Goal: Find specific page/section: Find specific page/section

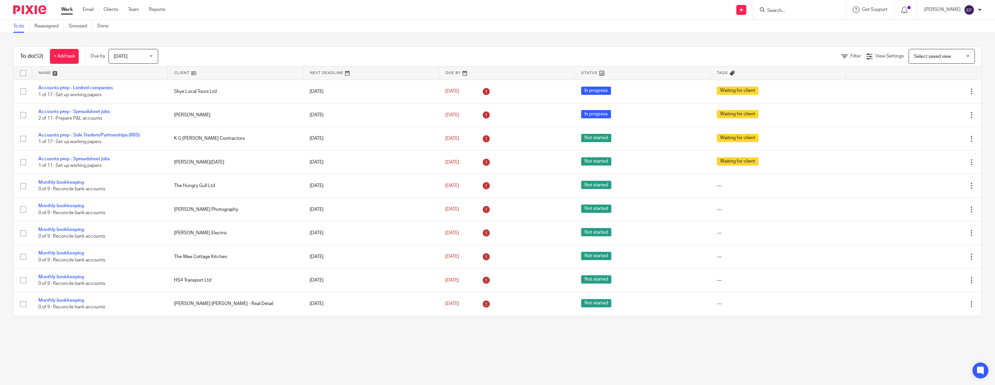
click at [821, 12] on input "Search" at bounding box center [796, 11] width 60 height 6
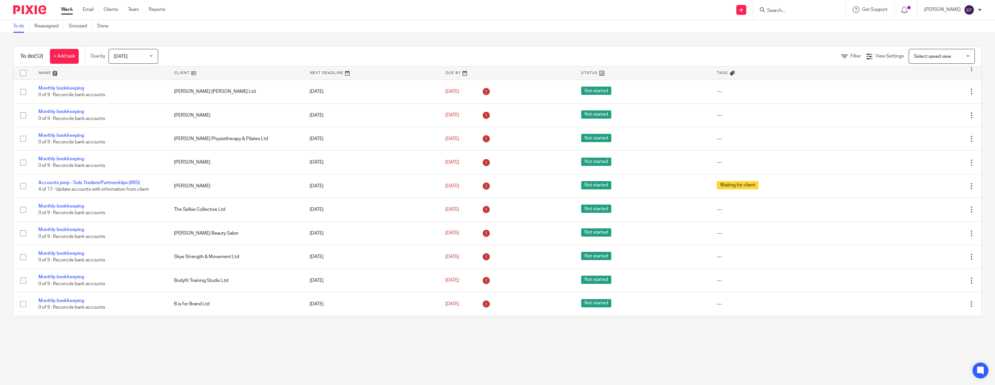
click at [784, 21] on div "To do Reassigned Snoozed Done" at bounding box center [497, 26] width 995 height 13
click at [781, 14] on div at bounding box center [799, 10] width 93 height 20
click at [781, 11] on input "Search" at bounding box center [796, 11] width 60 height 6
type input "skye local"
click at [803, 32] on link at bounding box center [826, 28] width 123 height 15
